Goal: Understand process/instructions

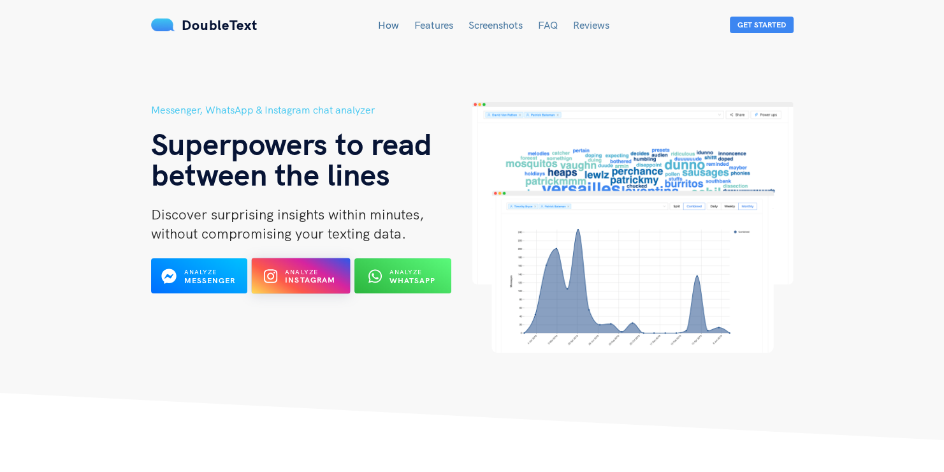
click at [323, 284] on b "Instagram" at bounding box center [310, 280] width 51 height 10
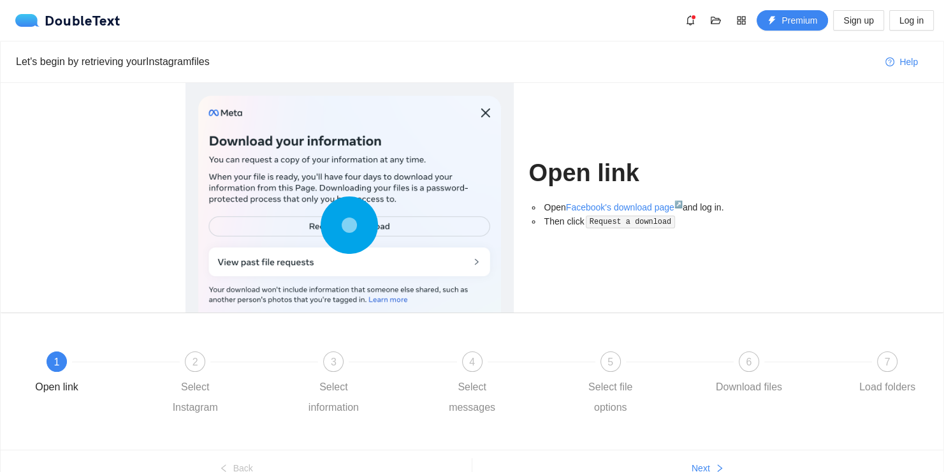
click at [415, 224] on div at bounding box center [349, 228] width 303 height 265
click at [351, 227] on circle at bounding box center [349, 225] width 18 height 18
click at [593, 209] on link "Facebook's download page ↗" at bounding box center [624, 207] width 117 height 10
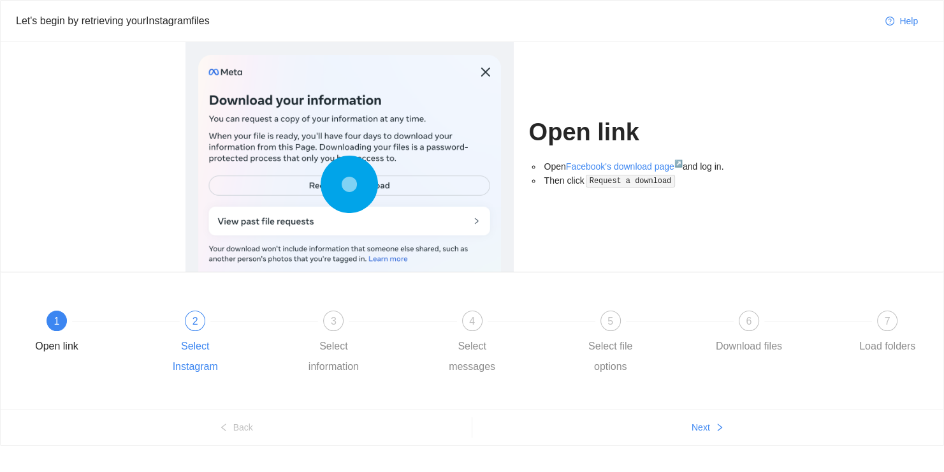
scroll to position [63, 0]
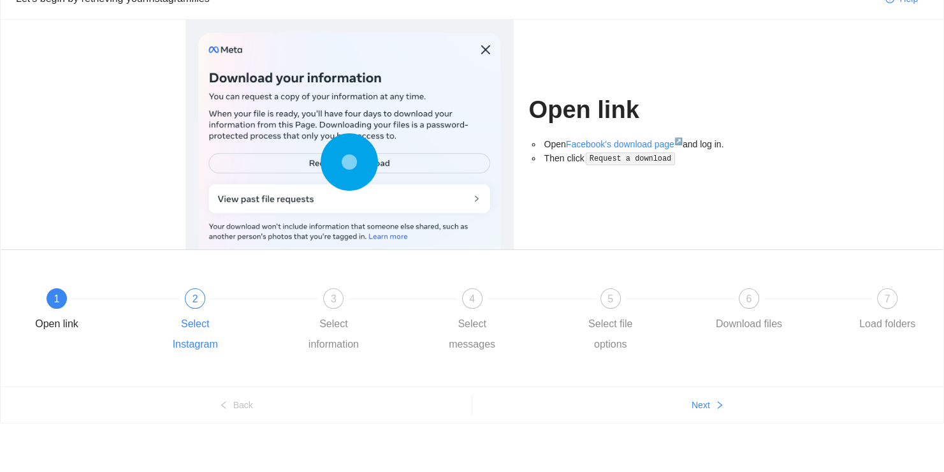
click at [196, 306] on div "2" at bounding box center [195, 298] width 20 height 20
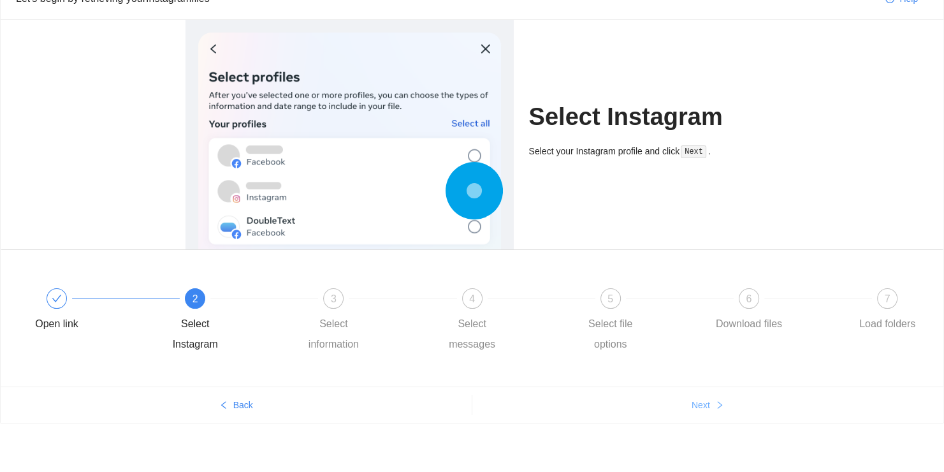
click at [660, 401] on button "Next" at bounding box center [708, 405] width 472 height 20
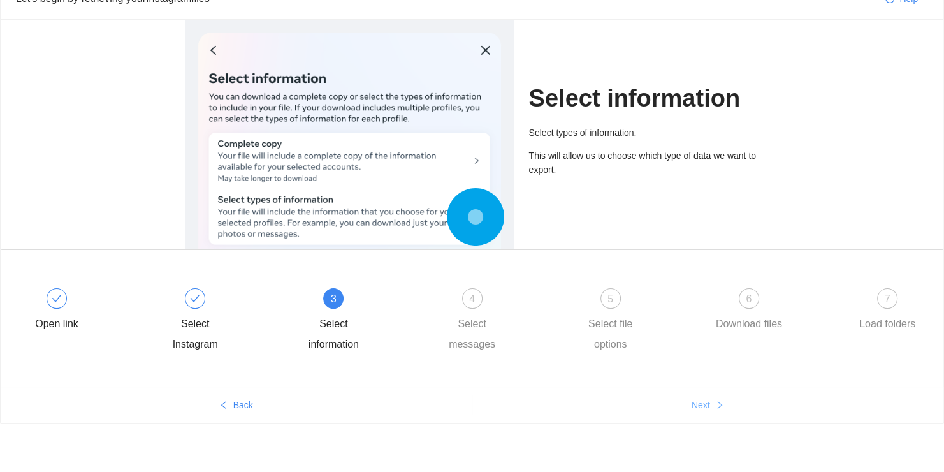
click at [673, 404] on button "Next" at bounding box center [708, 405] width 472 height 20
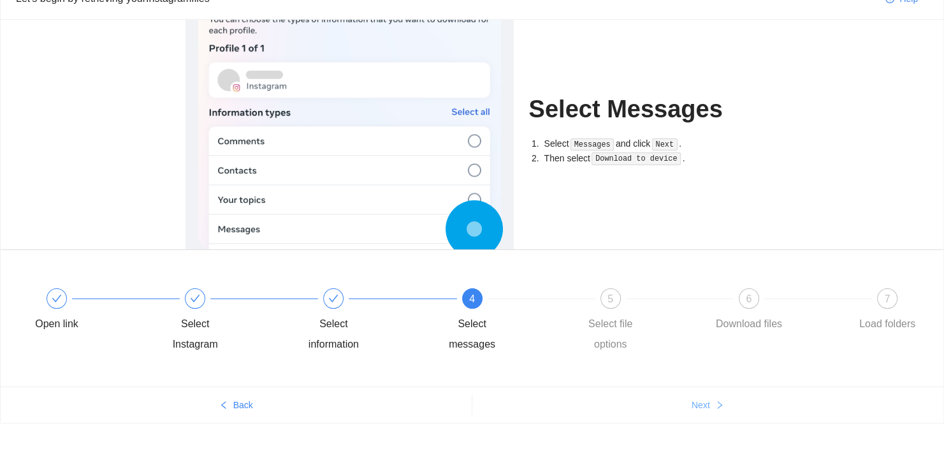
scroll to position [0, 0]
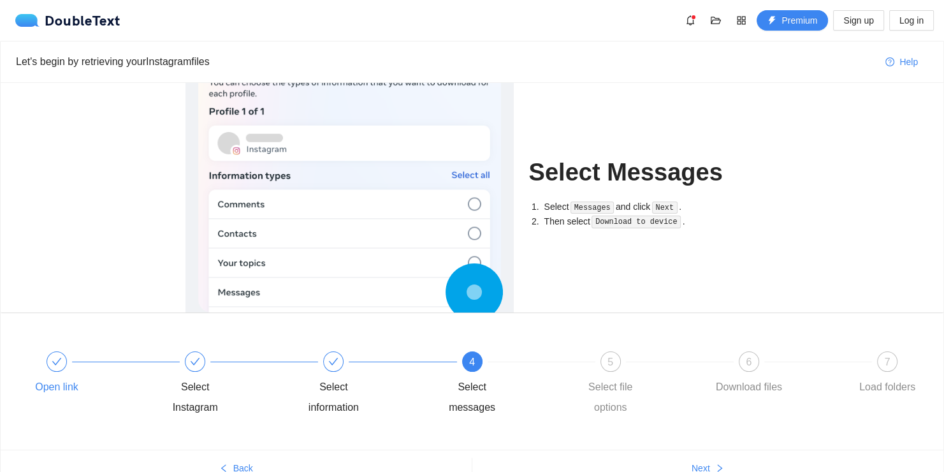
click at [69, 365] on div "Open link" at bounding box center [89, 374] width 138 height 46
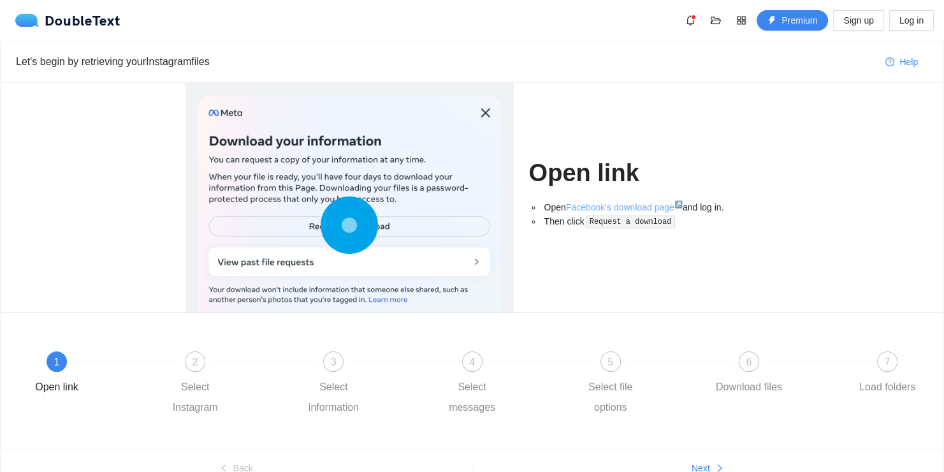
click at [602, 209] on link "Facebook's download page ↗" at bounding box center [624, 207] width 117 height 10
click at [909, 59] on span "Help" at bounding box center [909, 62] width 18 height 14
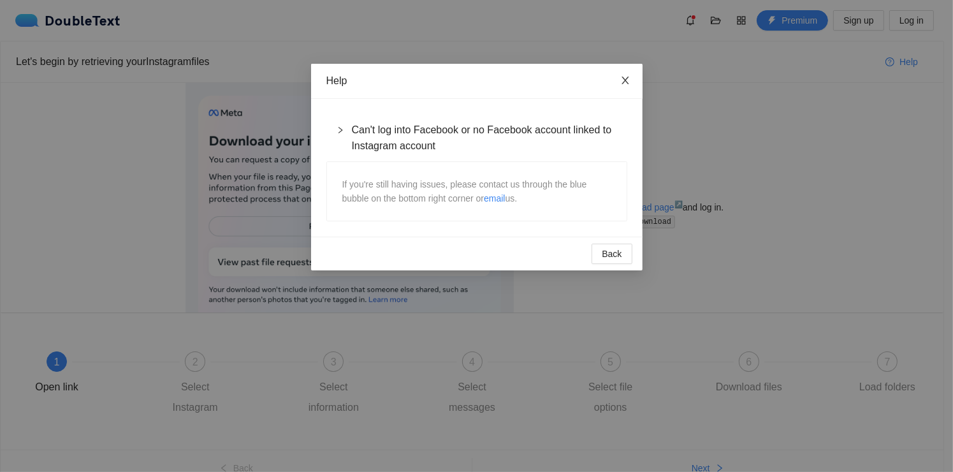
click at [625, 84] on icon "close" at bounding box center [625, 80] width 10 height 10
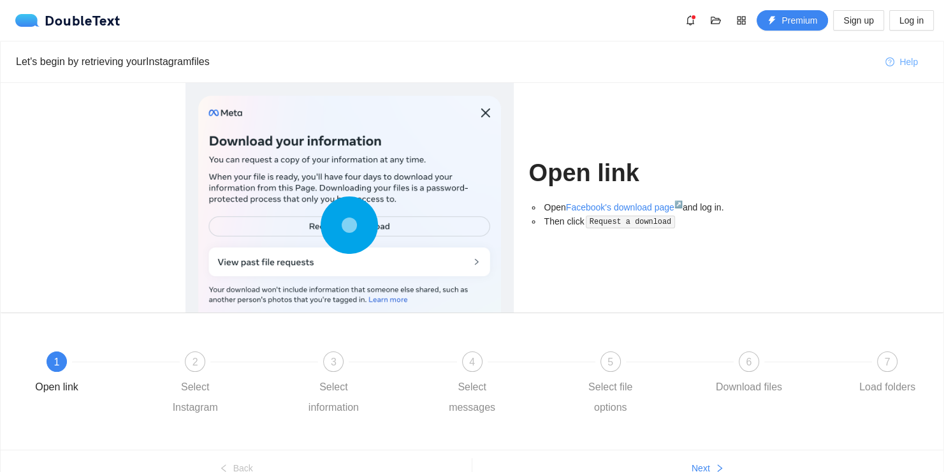
scroll to position [63, 0]
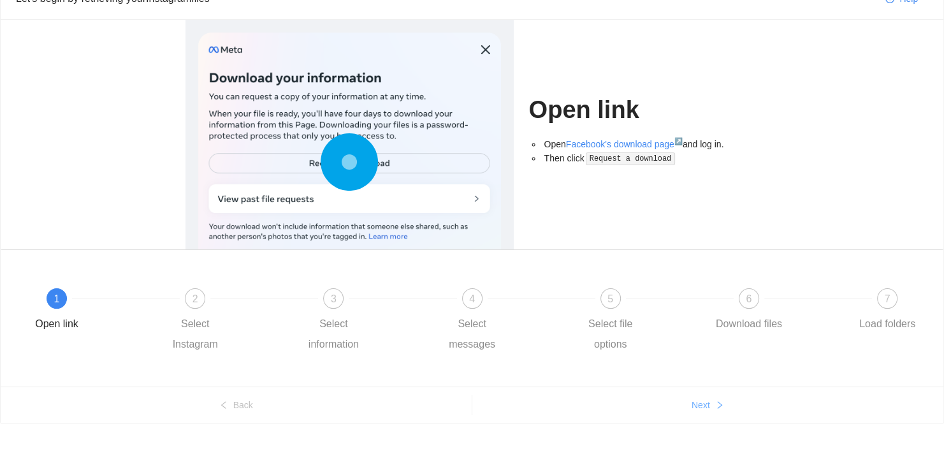
click at [651, 399] on button "Next" at bounding box center [708, 405] width 472 height 20
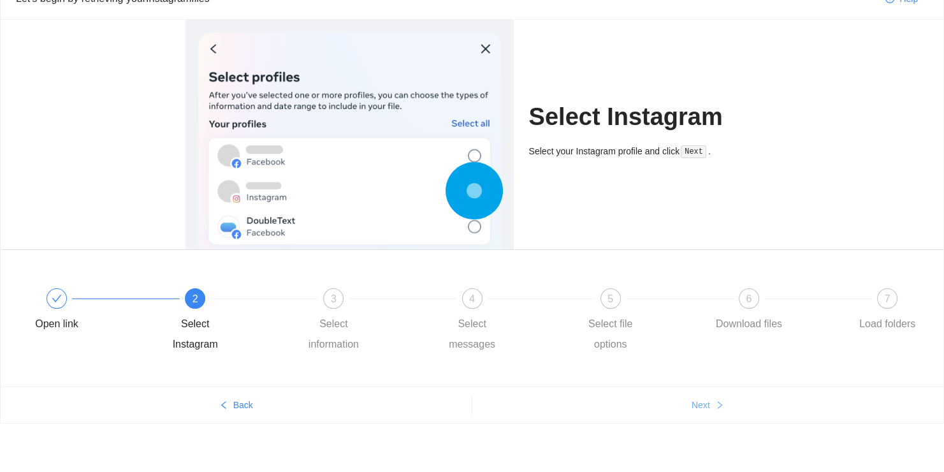
click at [657, 401] on button "Next" at bounding box center [708, 405] width 472 height 20
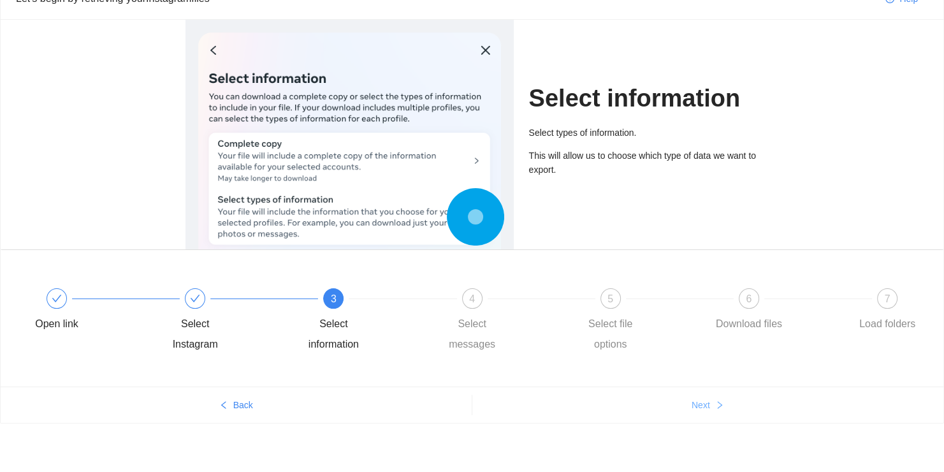
click at [657, 401] on button "Next" at bounding box center [708, 405] width 472 height 20
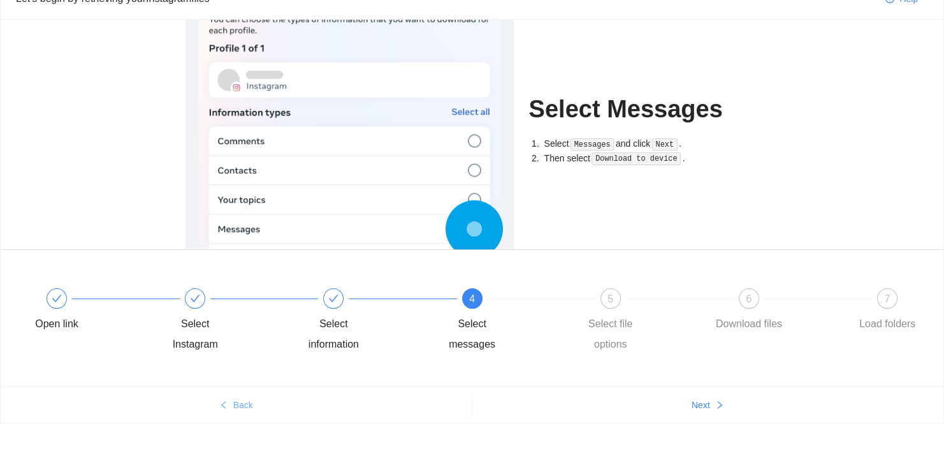
click at [293, 400] on button "Back" at bounding box center [236, 405] width 471 height 20
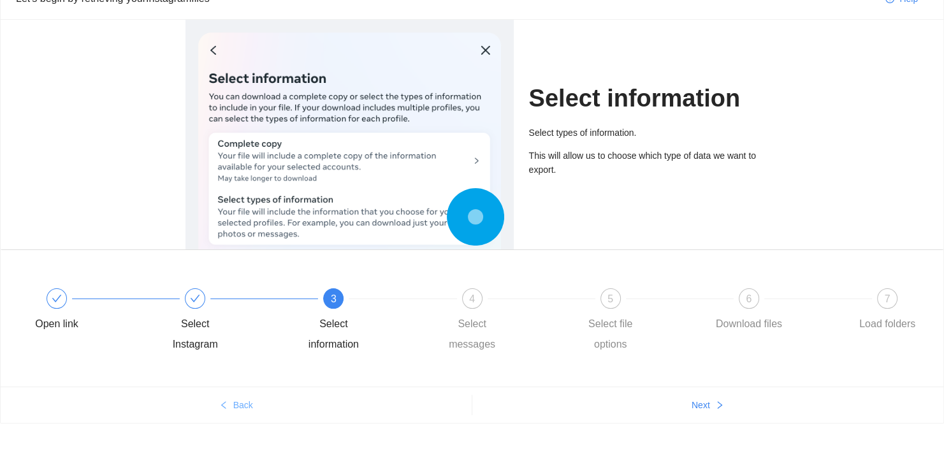
click at [293, 400] on button "Back" at bounding box center [236, 405] width 471 height 20
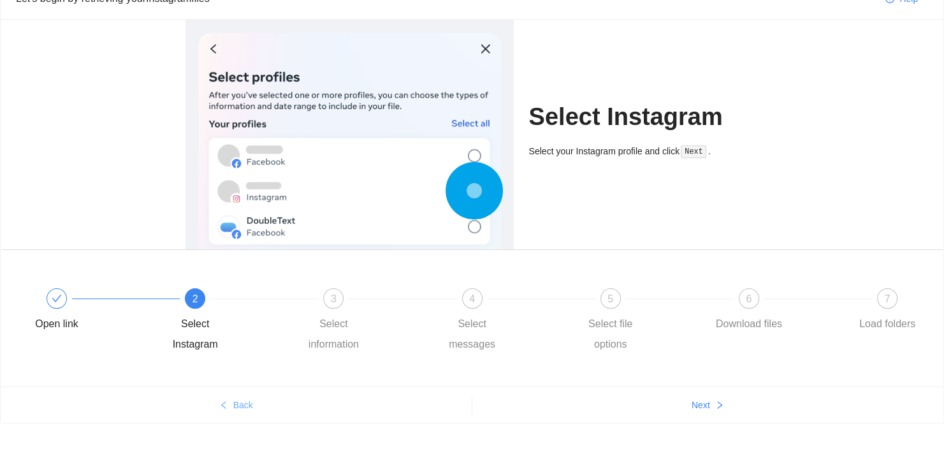
click at [293, 400] on button "Back" at bounding box center [236, 405] width 471 height 20
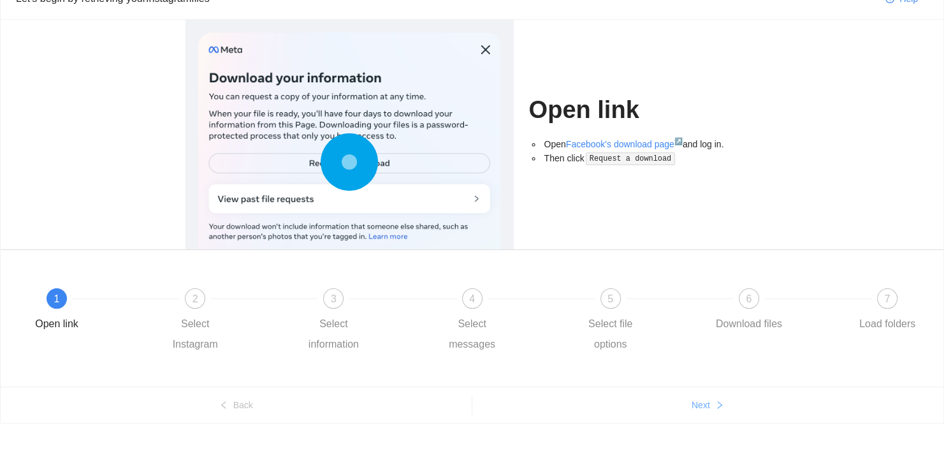
click at [658, 406] on button "Next" at bounding box center [708, 405] width 472 height 20
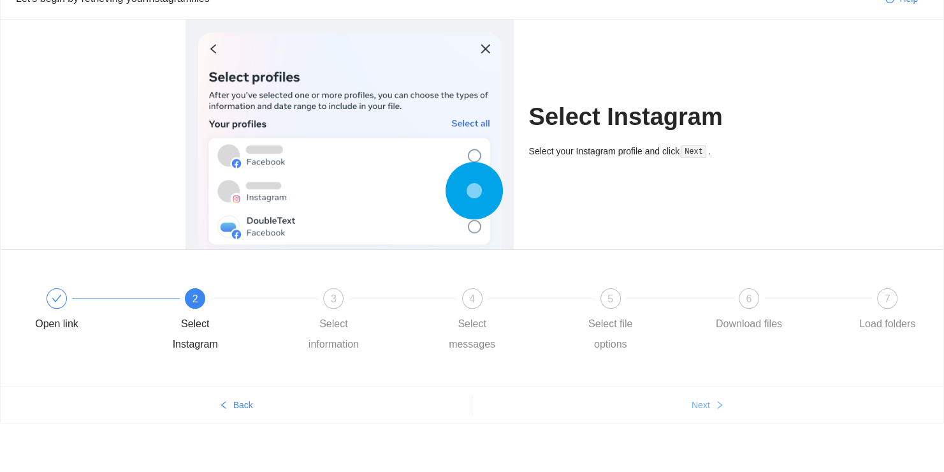
click at [658, 406] on button "Next" at bounding box center [708, 405] width 472 height 20
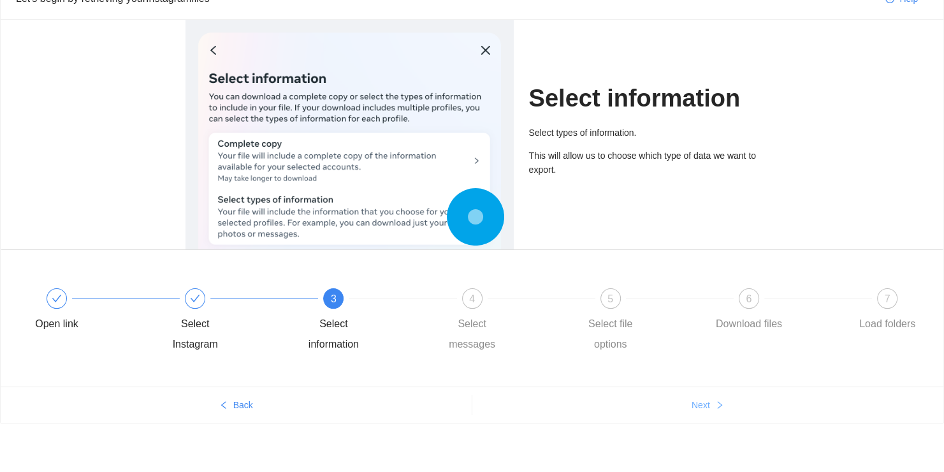
click at [658, 406] on button "Next" at bounding box center [708, 405] width 472 height 20
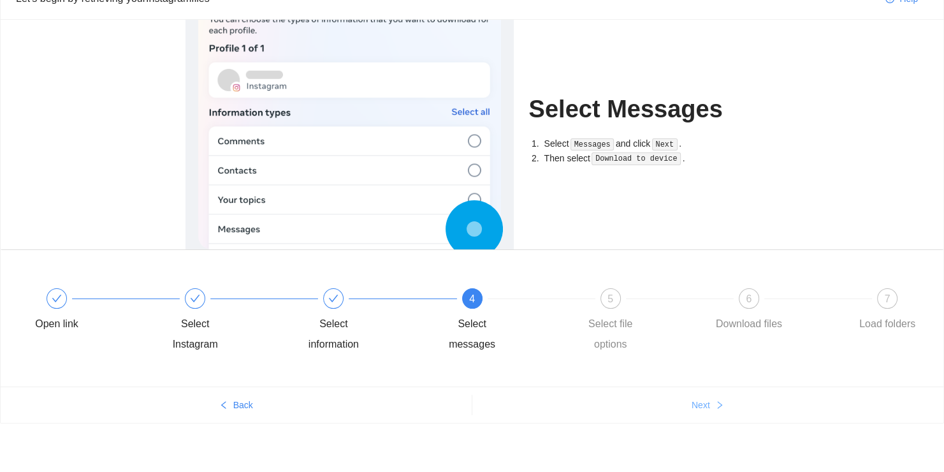
click at [658, 406] on button "Next" at bounding box center [708, 405] width 472 height 20
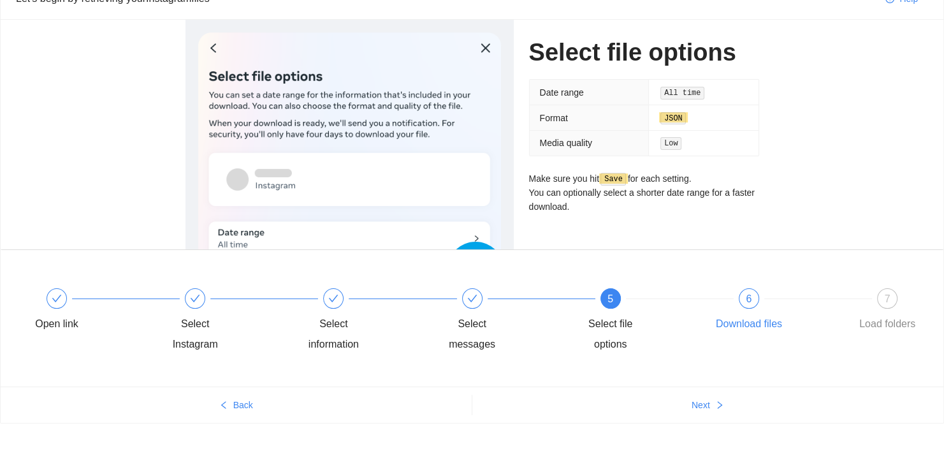
click at [742, 291] on div "6" at bounding box center [749, 298] width 20 height 20
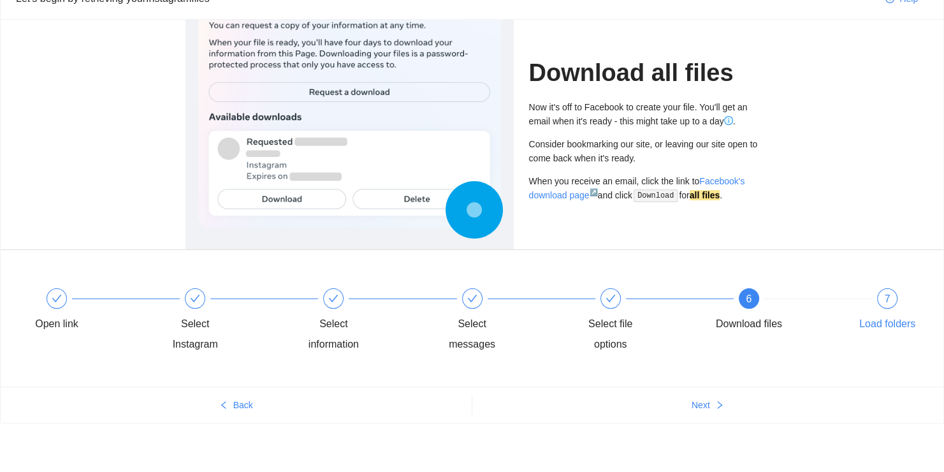
click at [884, 292] on div "7" at bounding box center [887, 298] width 20 height 20
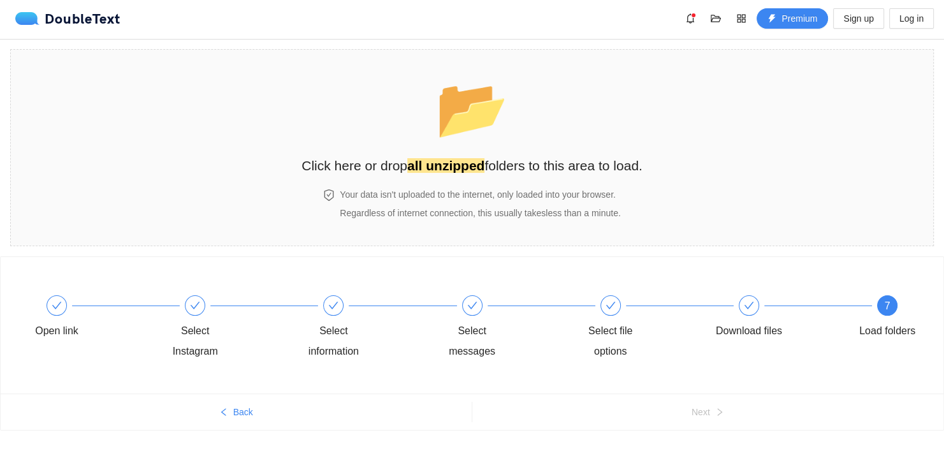
scroll to position [0, 0]
